Goal: Task Accomplishment & Management: Manage account settings

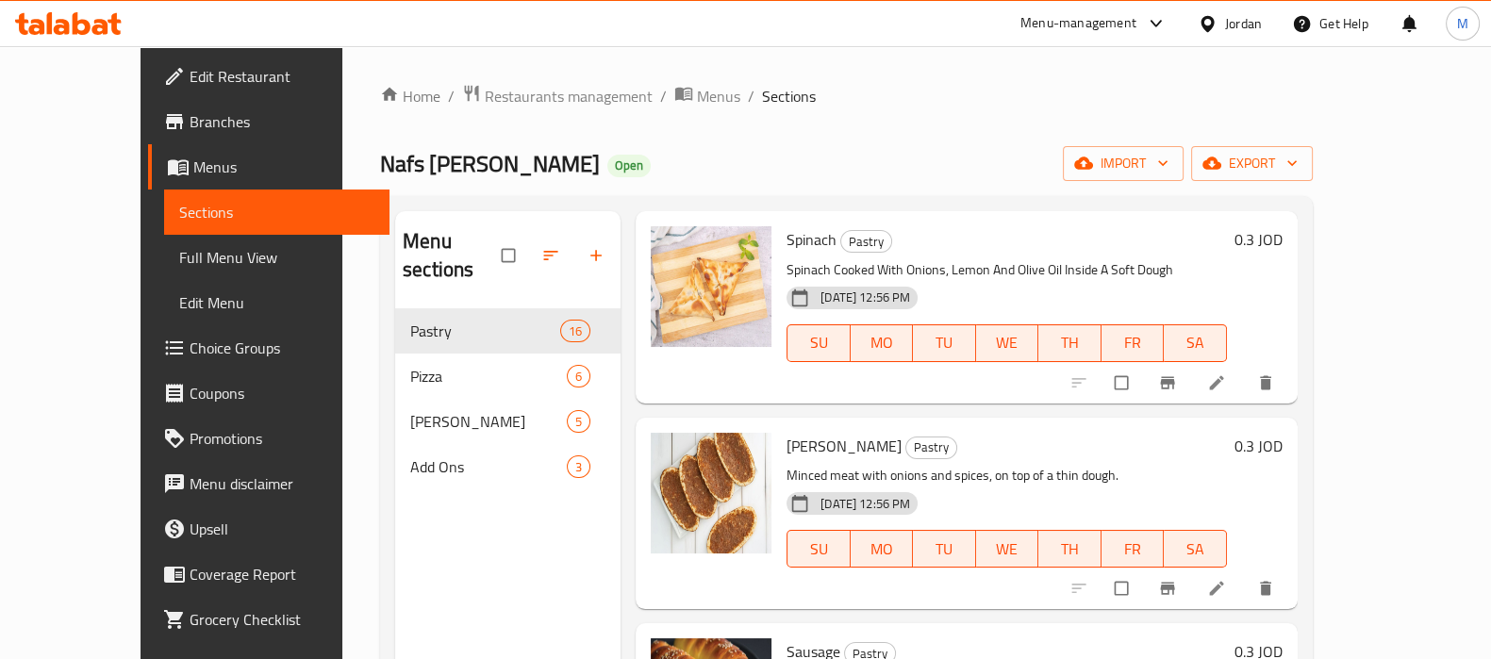
scroll to position [1649, 0]
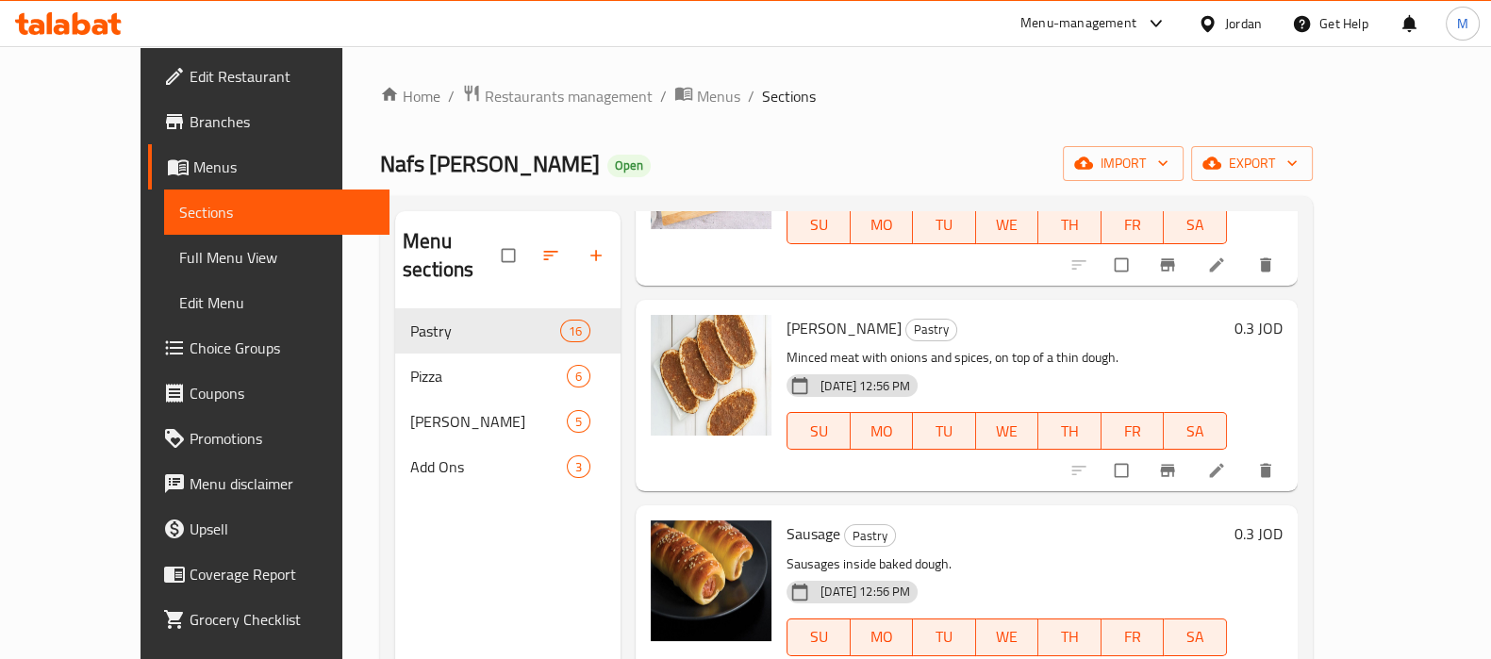
click at [190, 123] on span "Branches" at bounding box center [282, 121] width 185 height 23
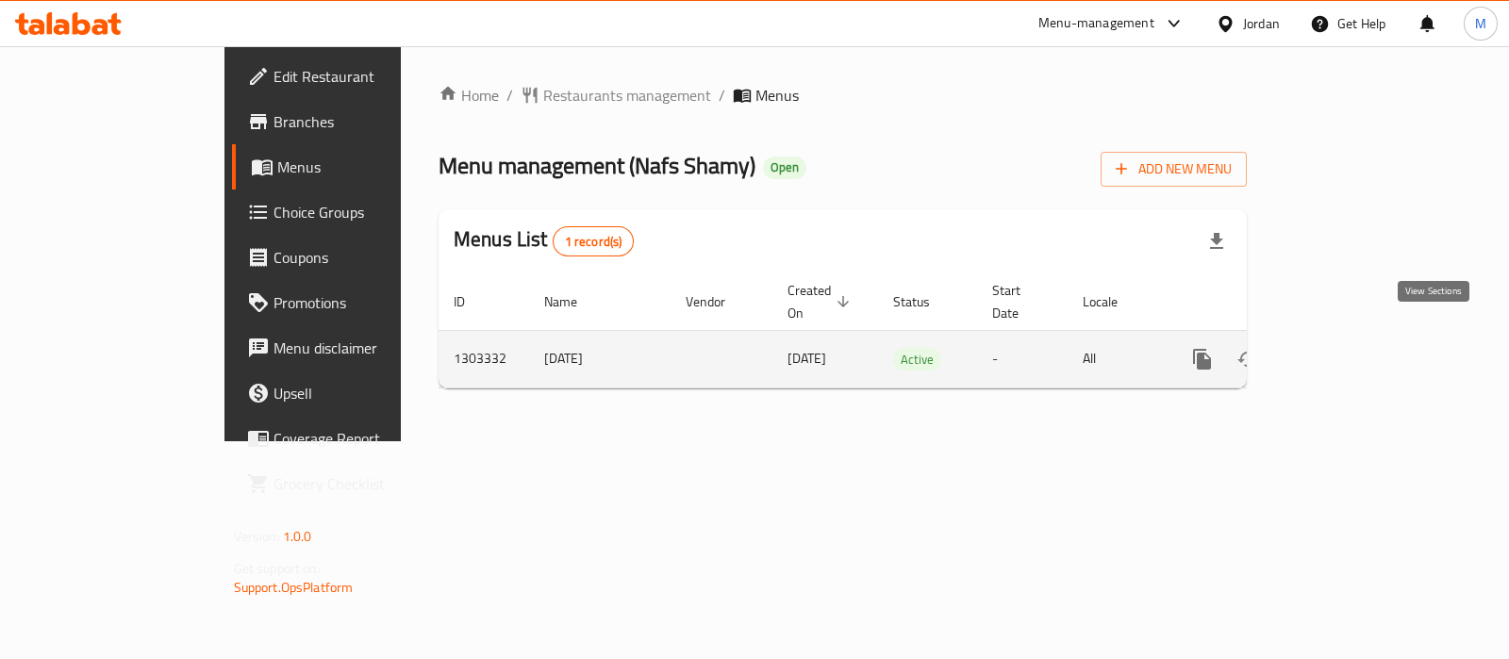
click at [1349, 348] on icon "enhanced table" at bounding box center [1338, 359] width 23 height 23
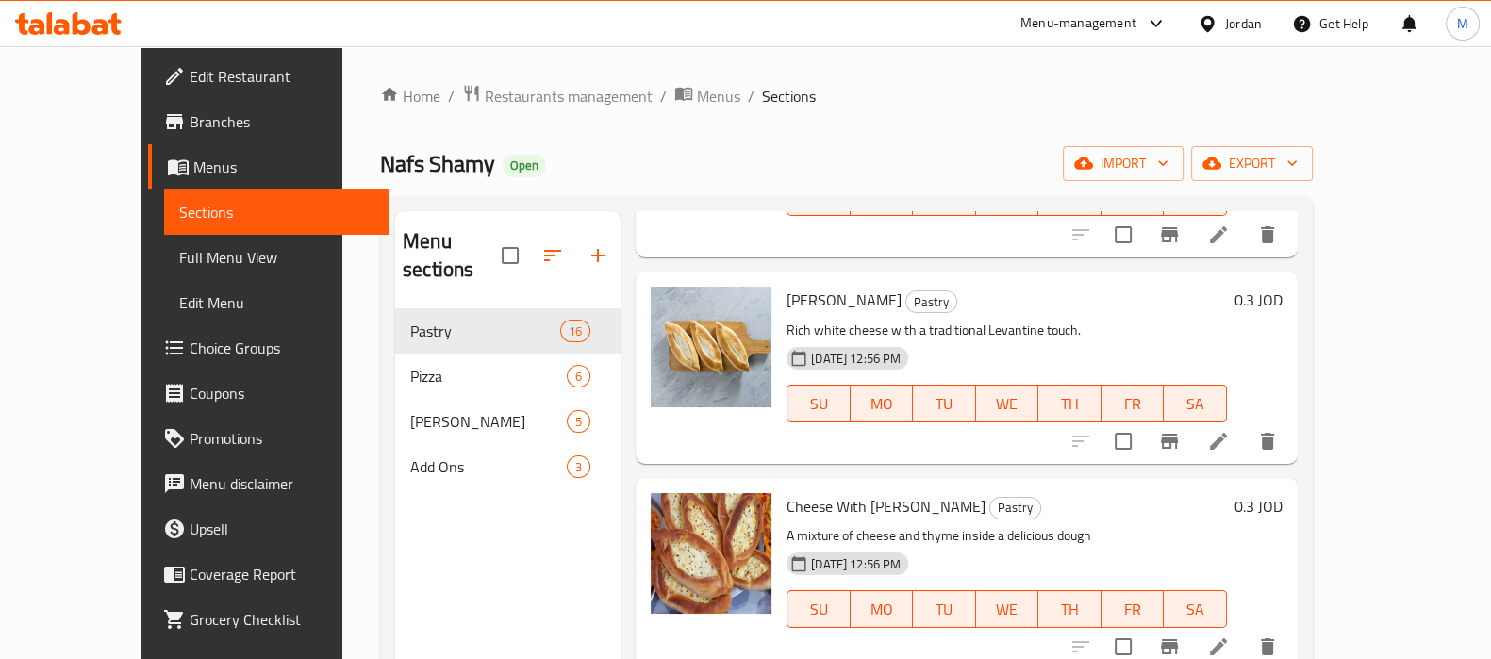
scroll to position [354, 0]
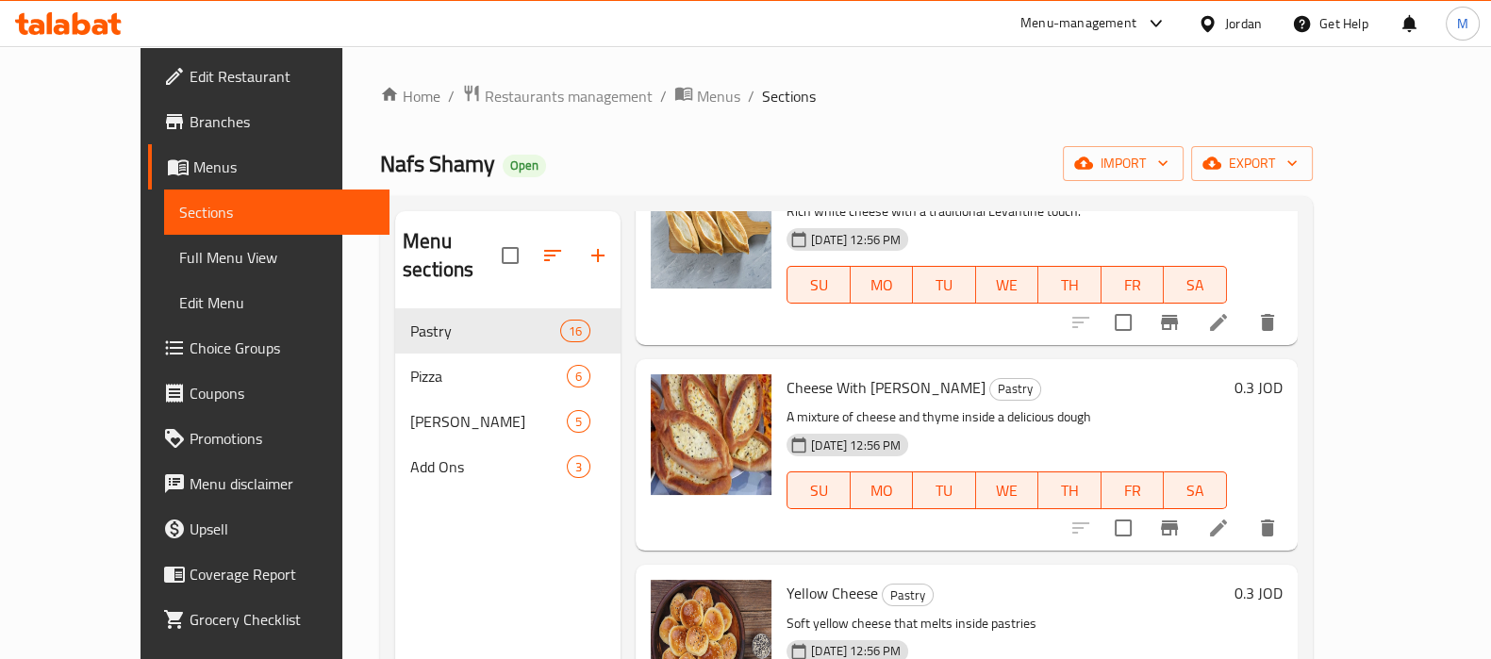
click at [179, 254] on span "Full Menu View" at bounding box center [276, 257] width 195 height 23
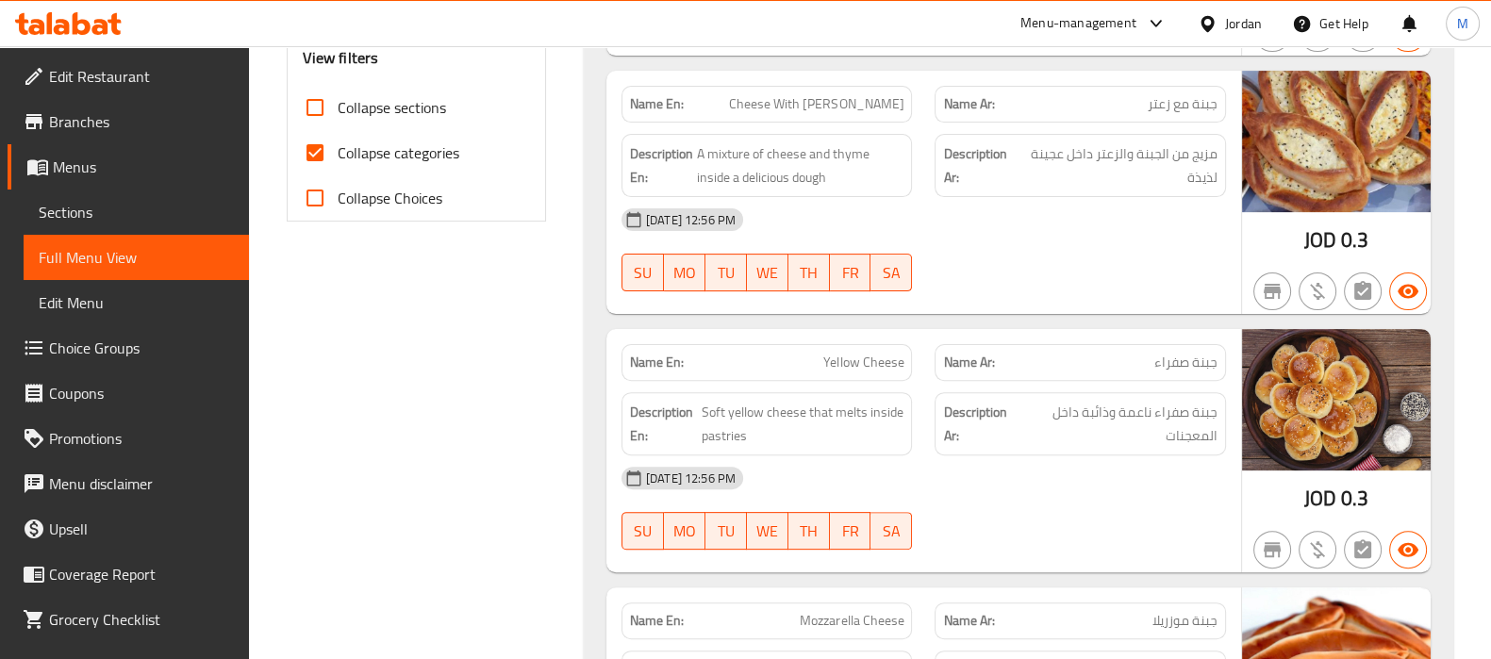
scroll to position [707, 0]
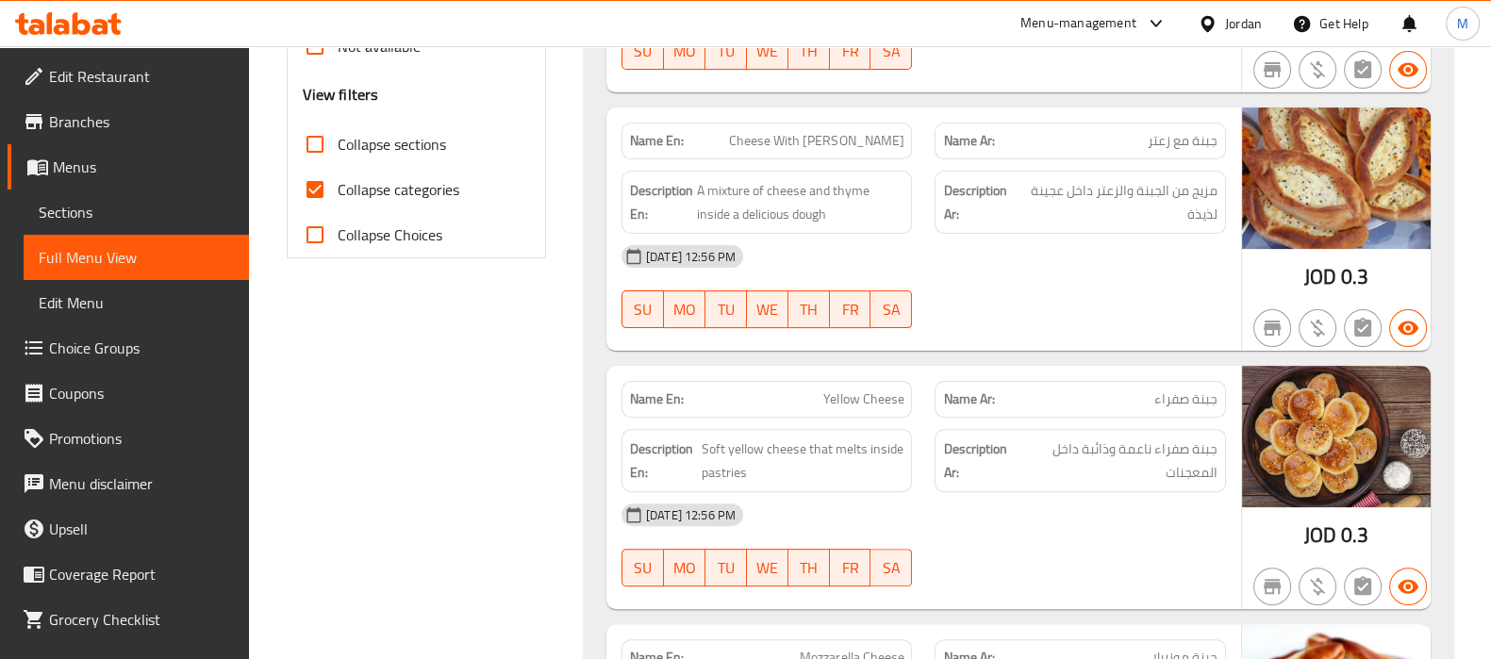
click at [844, 389] on span "Yellow Cheese" at bounding box center [863, 399] width 80 height 20
click at [1190, 392] on span "جبنة صفراء" at bounding box center [1185, 399] width 63 height 20
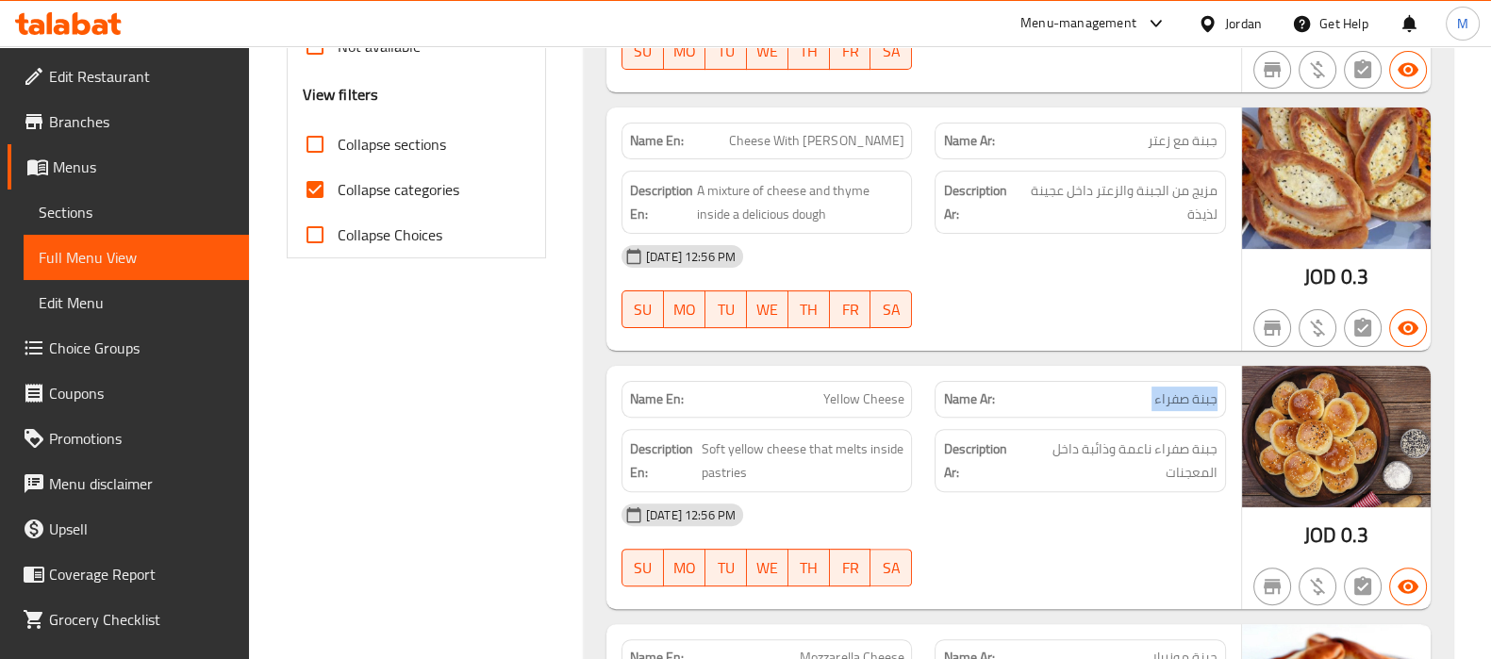
click at [1190, 392] on span "جبنة صفراء" at bounding box center [1185, 399] width 63 height 20
click at [757, 448] on span "Soft yellow cheese that melts inside pastries" at bounding box center [802, 460] width 203 height 46
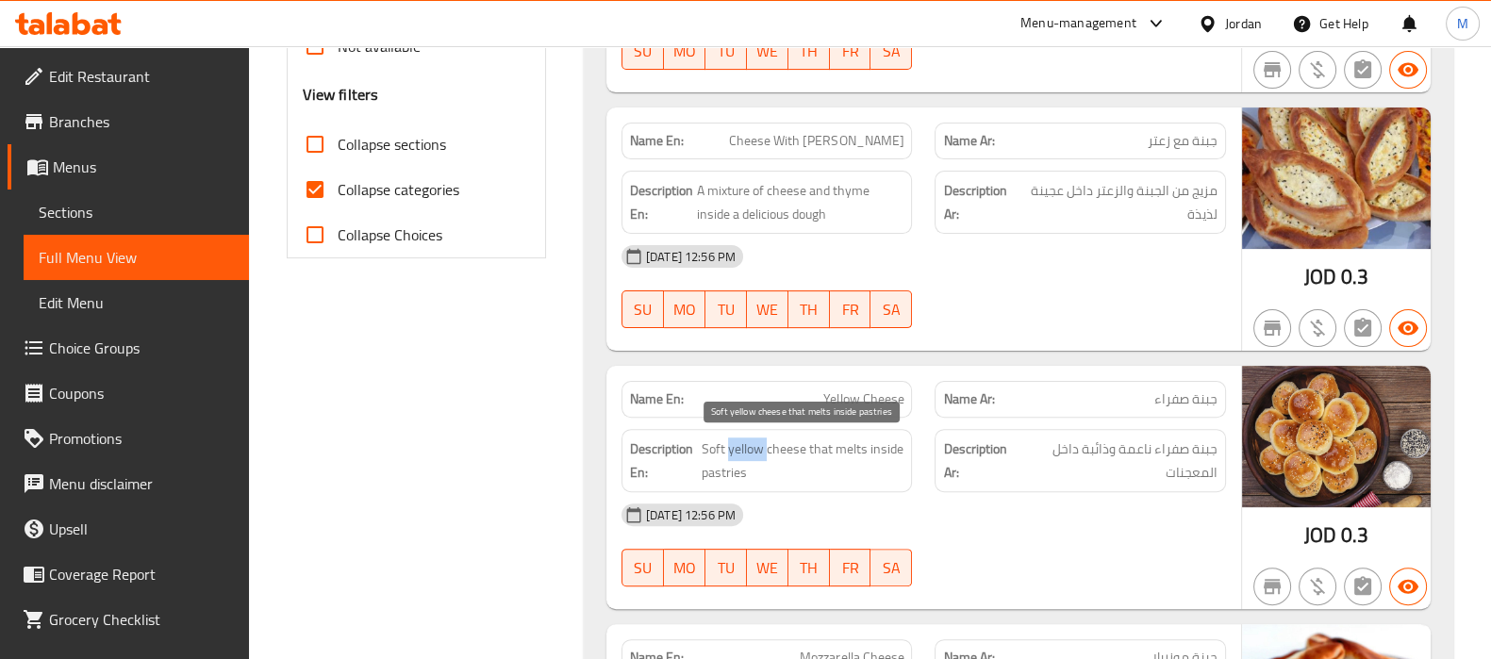
click at [757, 448] on span "Soft yellow cheese that melts inside pastries" at bounding box center [802, 460] width 203 height 46
click at [754, 450] on span "Soft yellow cheese that melts inside pastries" at bounding box center [802, 460] width 203 height 46
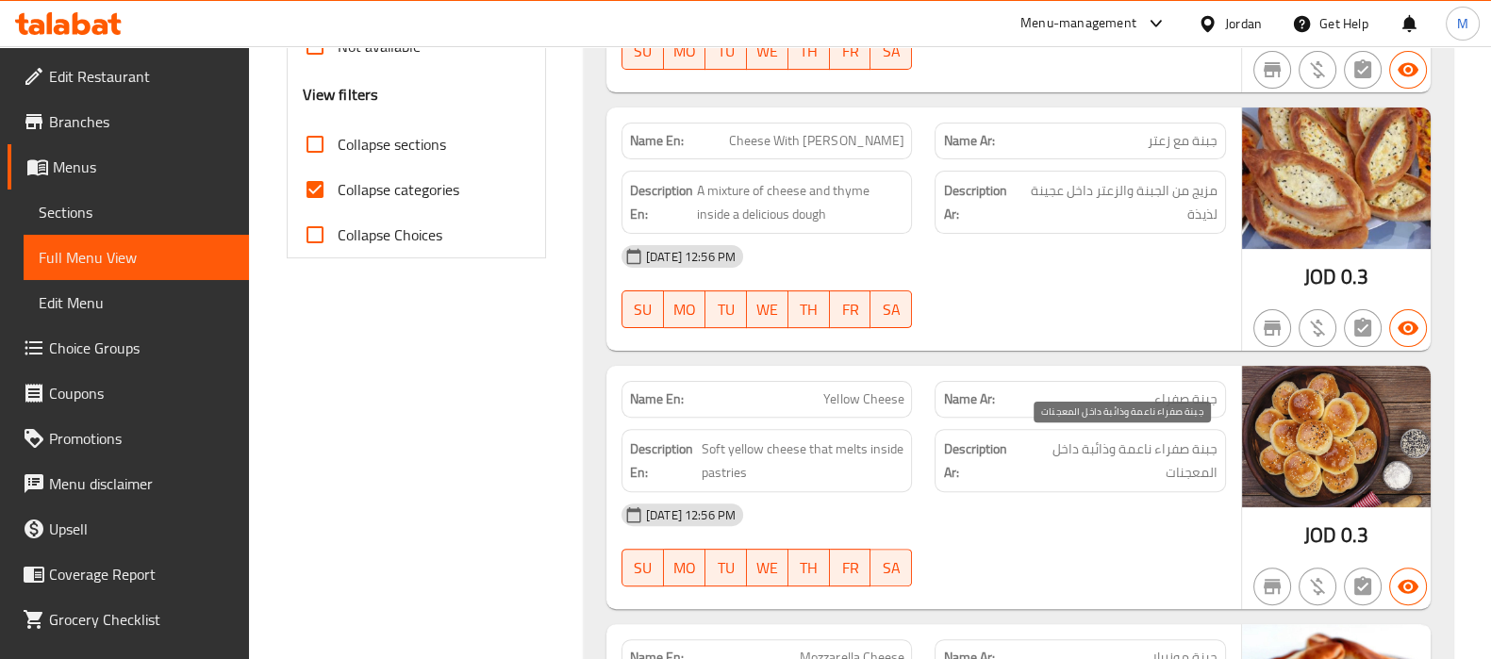
click at [1114, 440] on span "جبنة صفراء ناعمة وذائبة داخل المعجنات" at bounding box center [1118, 460] width 197 height 46
click at [1112, 443] on span "جبنة صفراء ناعمة وذائبة داخل المعجنات" at bounding box center [1118, 460] width 197 height 46
click at [1017, 480] on h6 "Description Ar: جبنة صفراء ناعمة وذائبة داخل المعجنات" at bounding box center [1080, 460] width 274 height 46
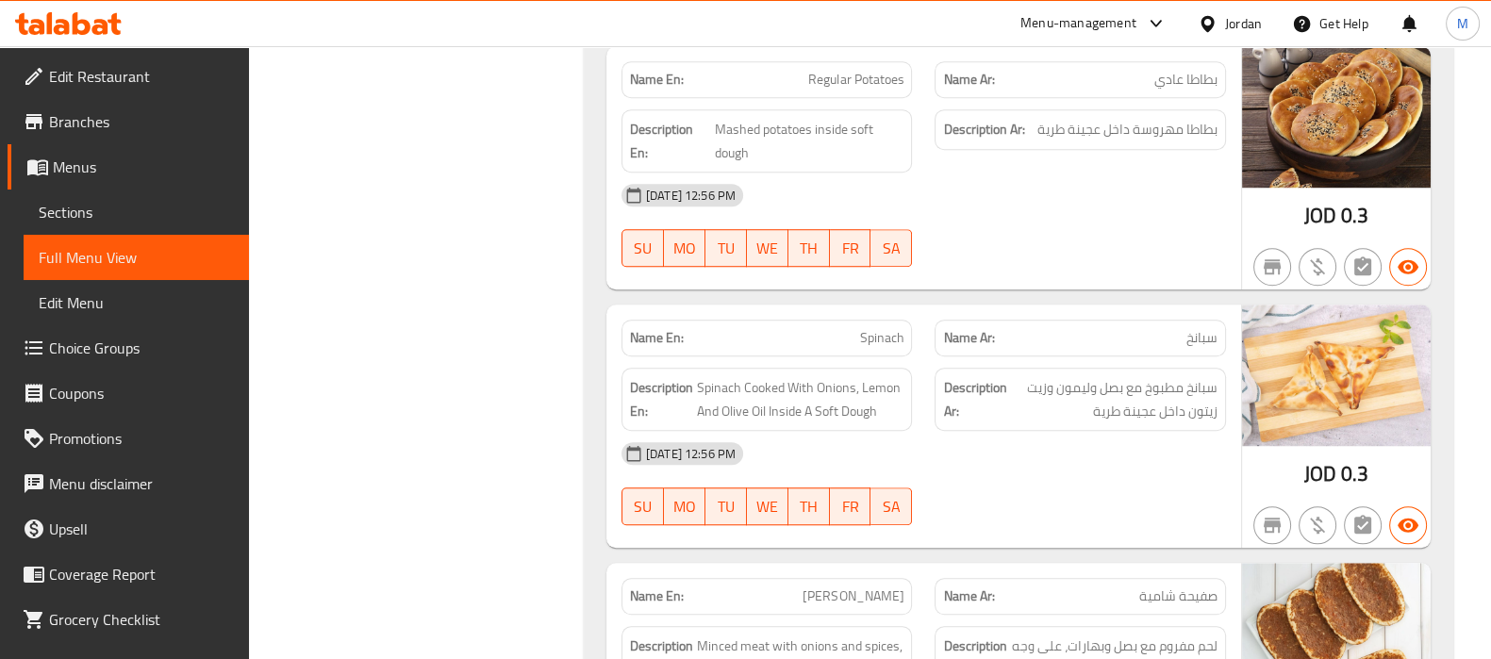
scroll to position [1767, 0]
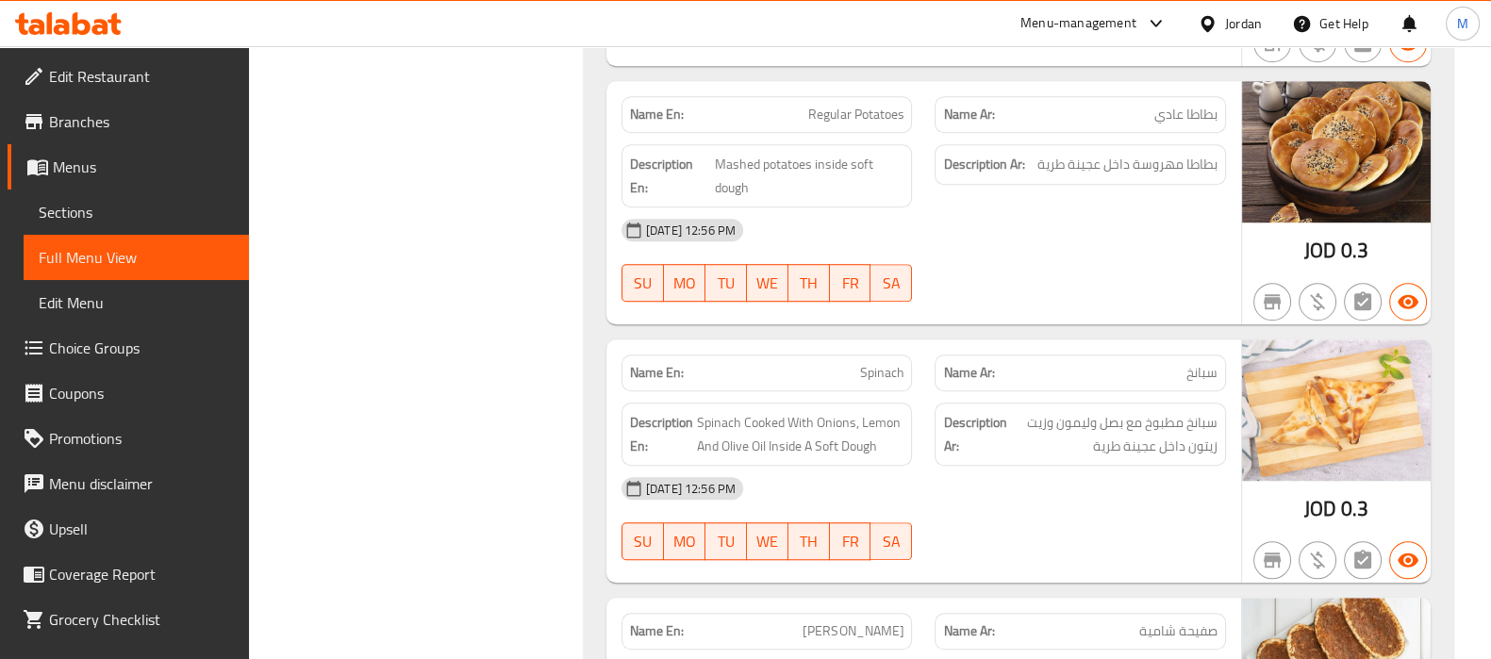
click at [111, 126] on span "Branches" at bounding box center [141, 121] width 185 height 23
